Goal: Transaction & Acquisition: Book appointment/travel/reservation

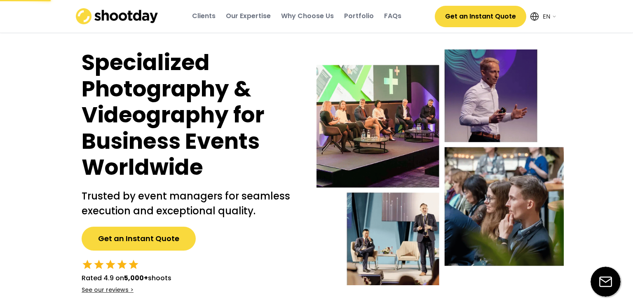
select select ""en""
click at [323, 43] on div "Specialized Photography & Videography for Business Events Worldwide Trusted by …" at bounding box center [316, 172] width 494 height 286
